Goal: Information Seeking & Learning: Learn about a topic

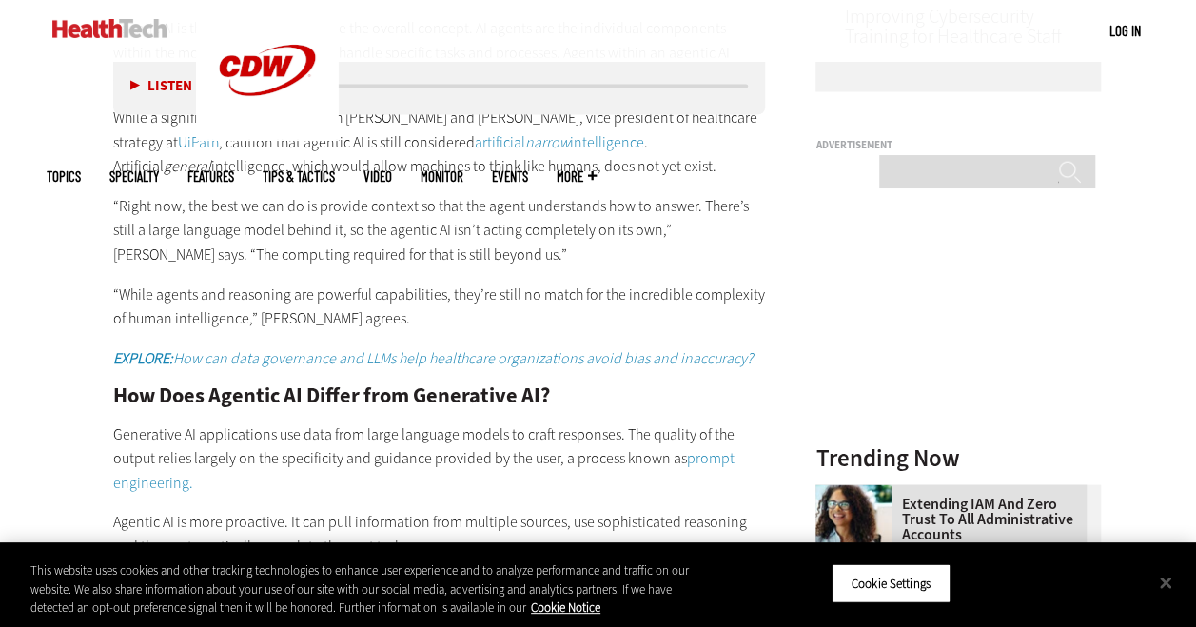
scroll to position [1748, 0]
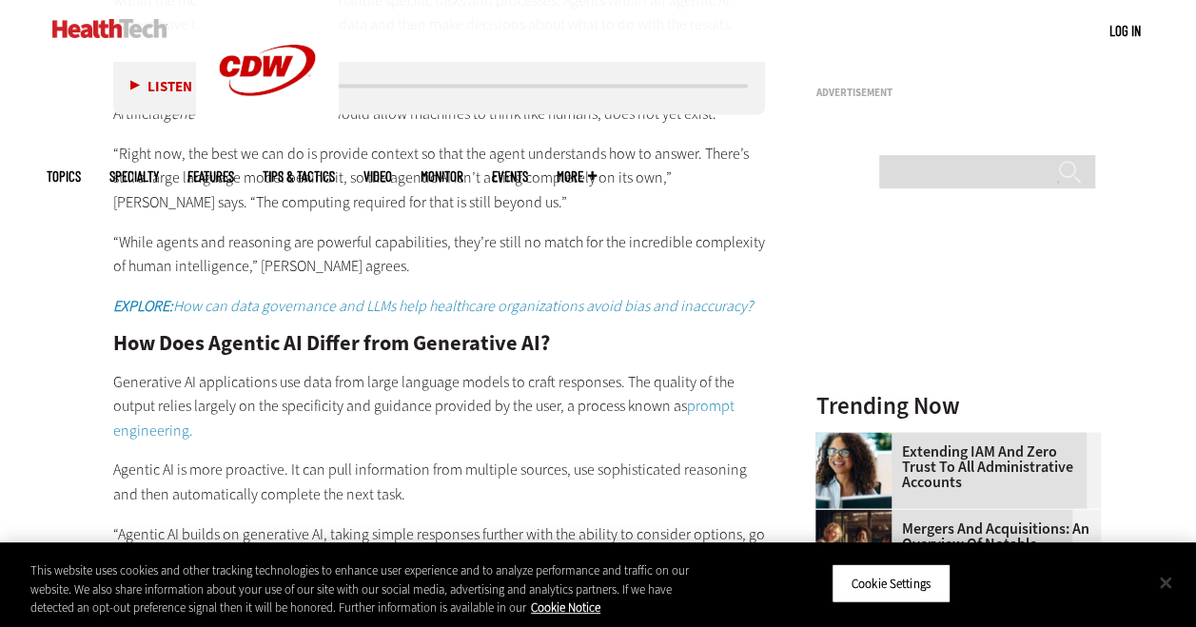
click at [1167, 581] on button "Close" at bounding box center [1166, 583] width 42 height 42
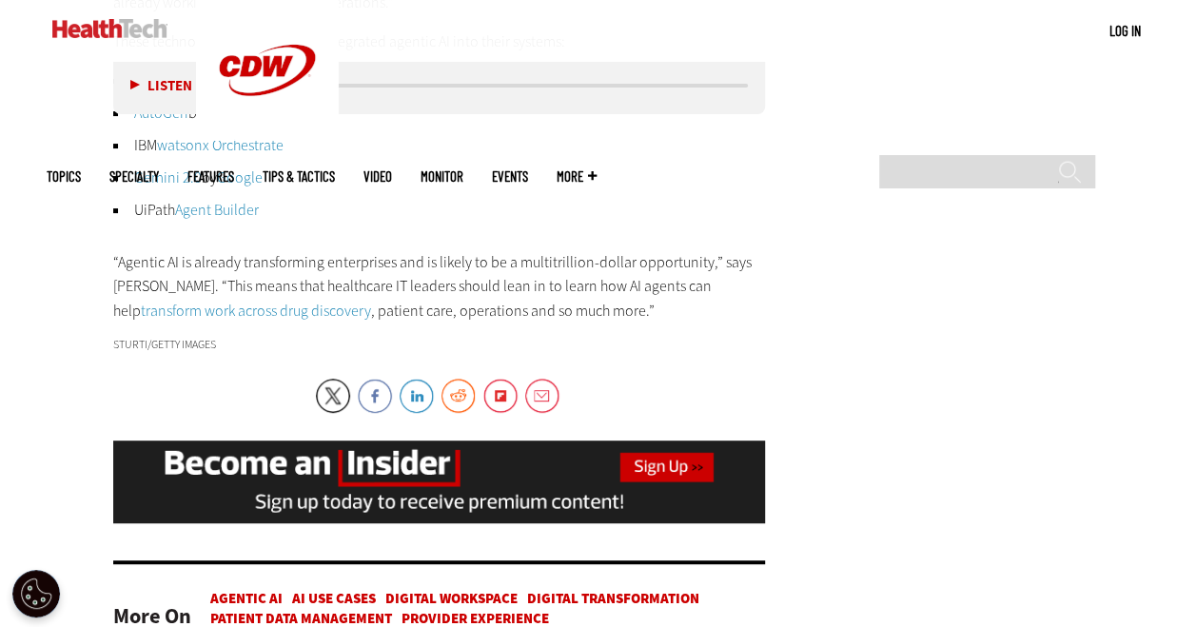
scroll to position [3731, 0]
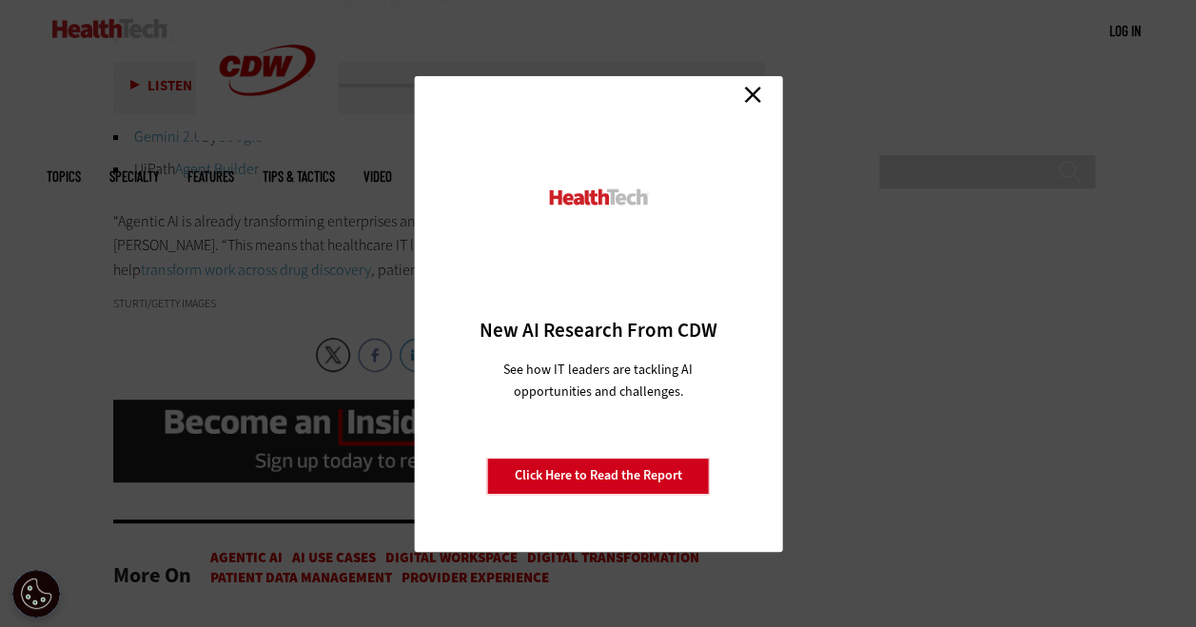
click at [759, 88] on link "Close" at bounding box center [753, 95] width 29 height 29
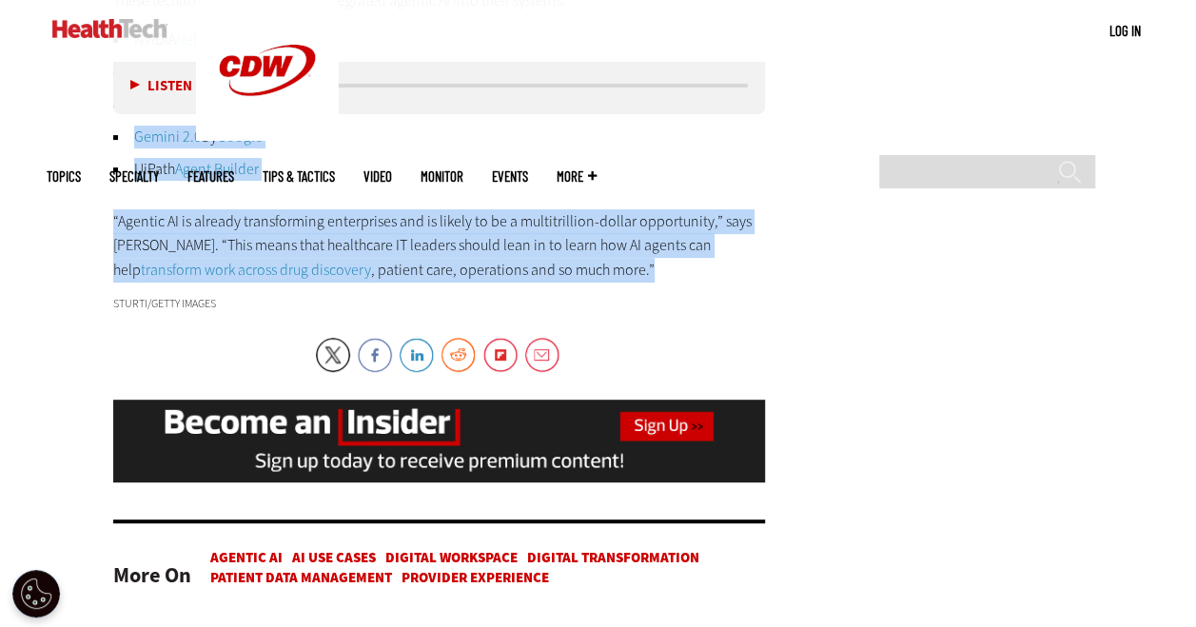
drag, startPoint x: 560, startPoint y: 268, endPoint x: 69, endPoint y: 124, distance: 512.0
drag, startPoint x: 69, startPoint y: 124, endPoint x: 213, endPoint y: 255, distance: 195.4
click at [213, 255] on p "“Agentic AI is already transforming enterprises and is likely to be a multitril…" at bounding box center [439, 245] width 653 height 73
click at [256, 257] on p "“Agentic AI is already transforming enterprises and is likely to be a multitril…" at bounding box center [439, 245] width 653 height 73
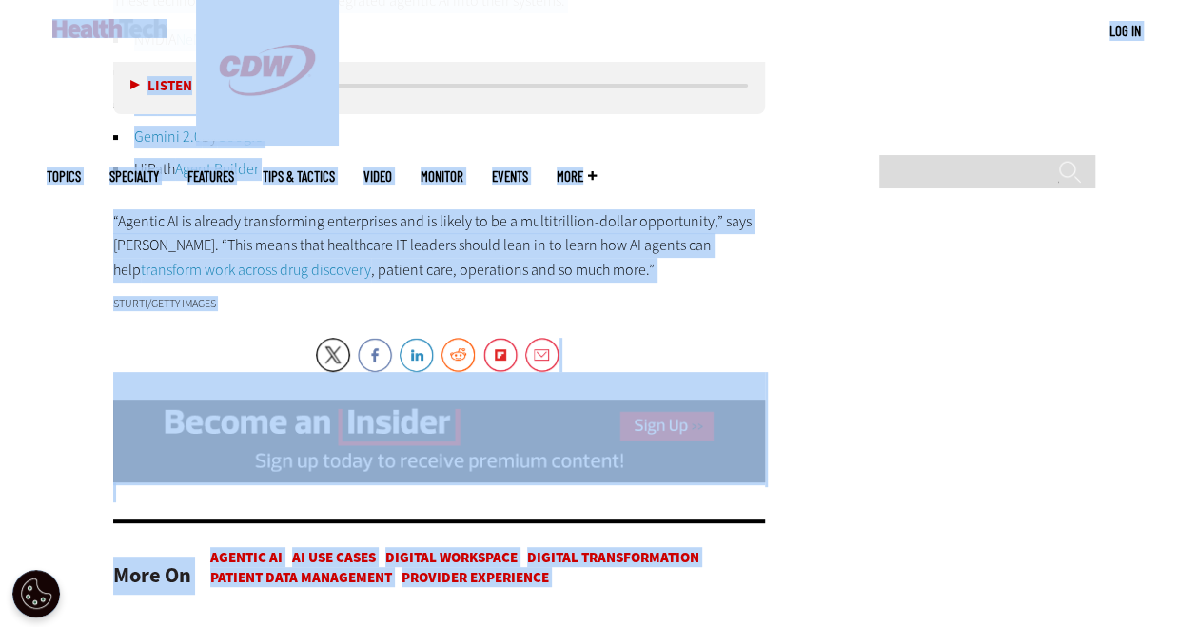
click at [281, 480] on link at bounding box center [439, 477] width 653 height 20
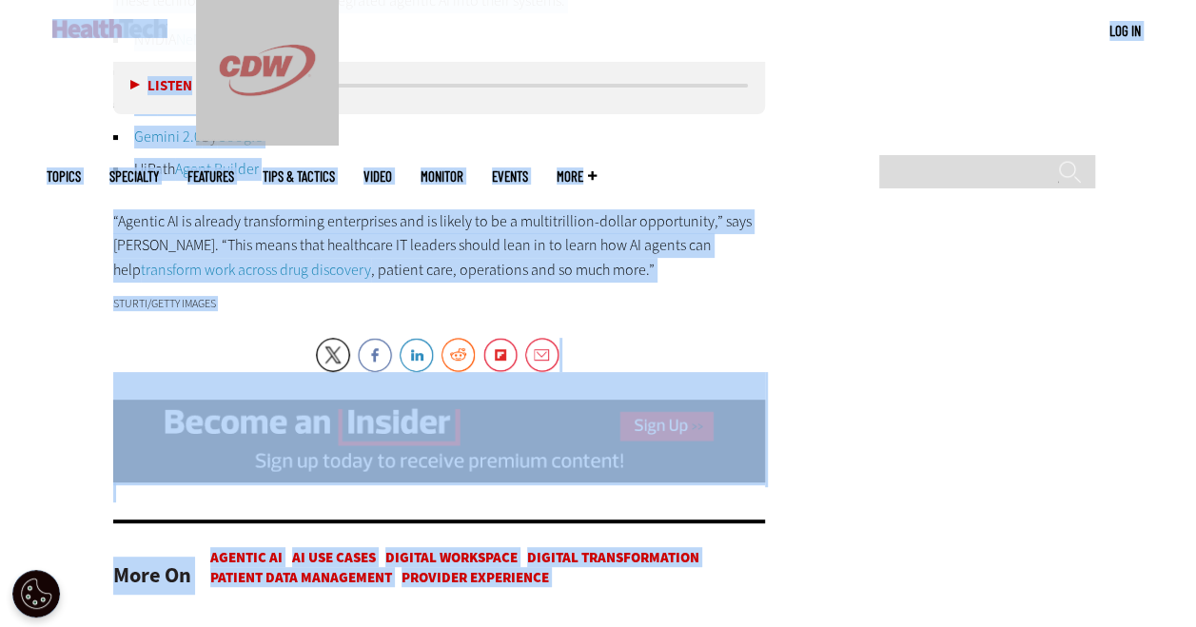
click at [529, 161] on li "UiPath Agent Builder" at bounding box center [439, 169] width 653 height 23
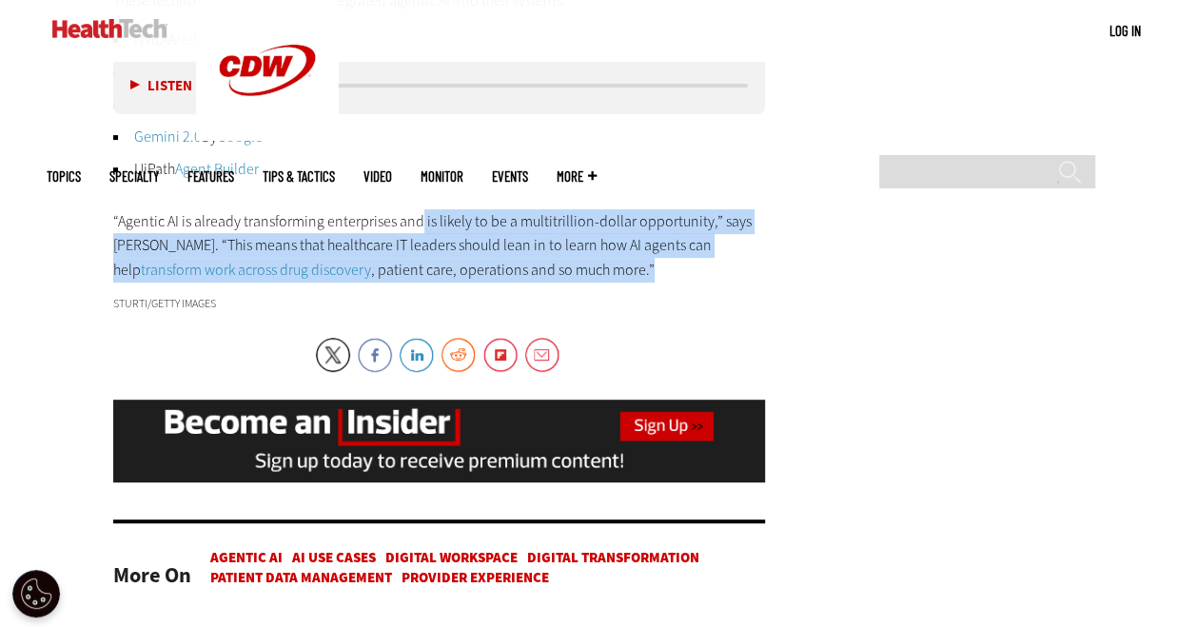
drag, startPoint x: 564, startPoint y: 264, endPoint x: 415, endPoint y: 196, distance: 164.0
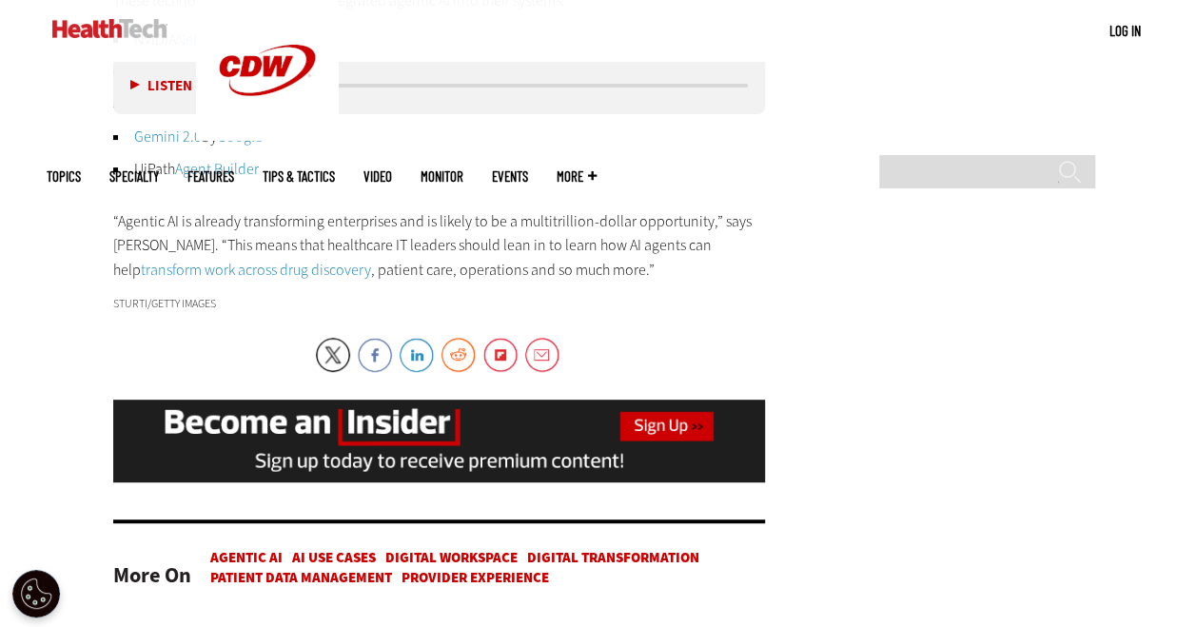
drag, startPoint x: 415, startPoint y: 196, endPoint x: 556, endPoint y: 284, distance: 165.9
click at [546, 356] on link "Email" at bounding box center [542, 355] width 34 height 34
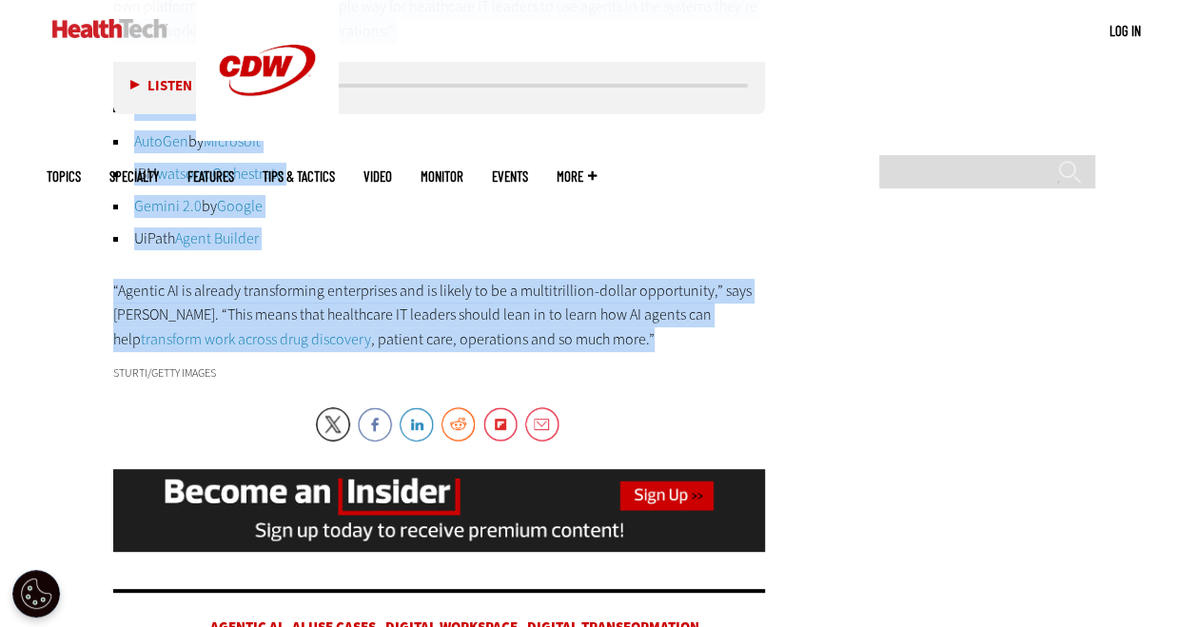
drag, startPoint x: 560, startPoint y: 271, endPoint x: 154, endPoint y: -10, distance: 493.2
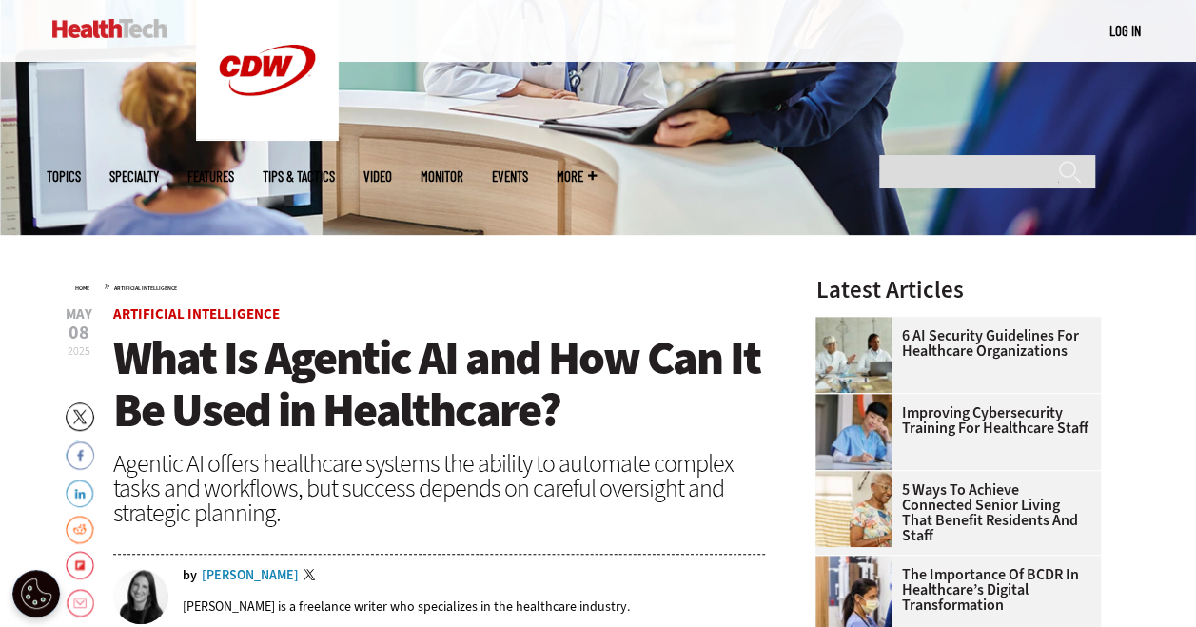
scroll to position [498, 0]
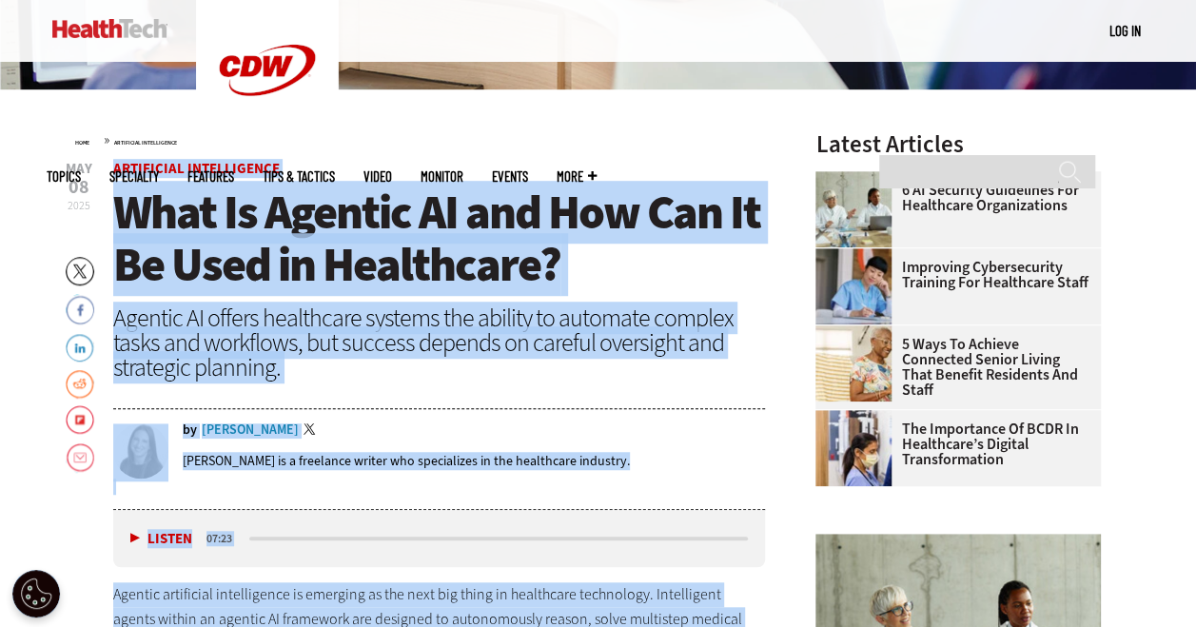
drag, startPoint x: 567, startPoint y: 403, endPoint x: 110, endPoint y: 167, distance: 514.2
drag, startPoint x: 110, startPoint y: 167, endPoint x: 150, endPoint y: 202, distance: 53.3
copy article "Artificial Intelligence What Is Agentic AI and How Can It Be Used in Healthcare…"
